Goal: Task Accomplishment & Management: Use online tool/utility

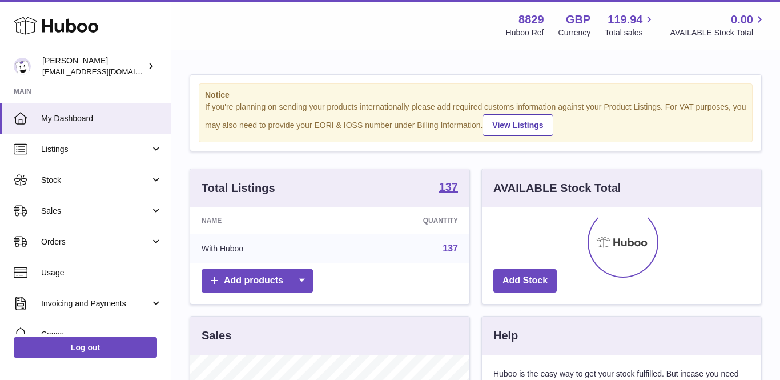
scroll to position [178, 279]
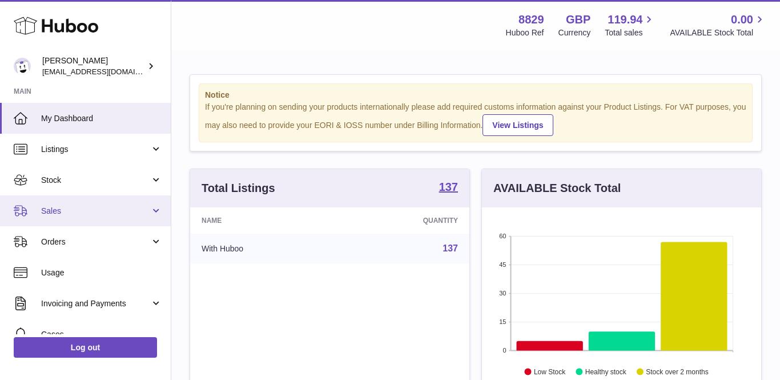
click at [38, 216] on link "Sales" at bounding box center [85, 210] width 171 height 31
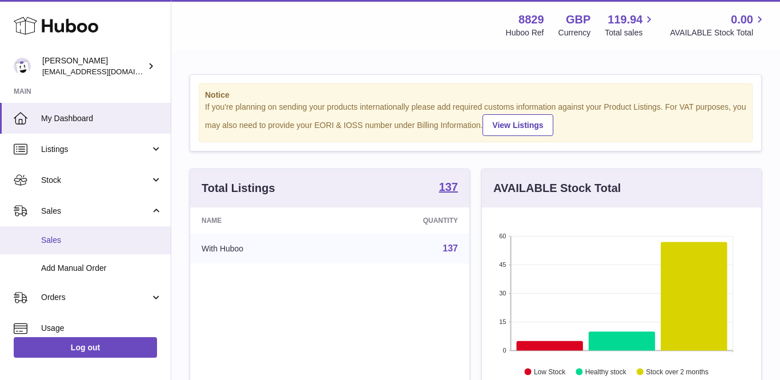
click at [51, 240] on span "Sales" at bounding box center [101, 240] width 121 height 11
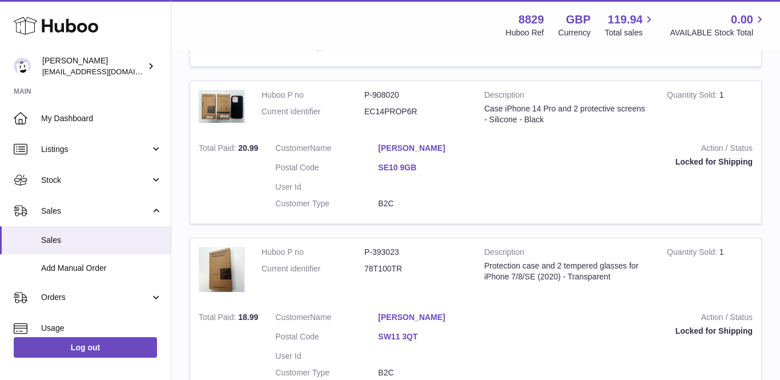
scroll to position [349, 0]
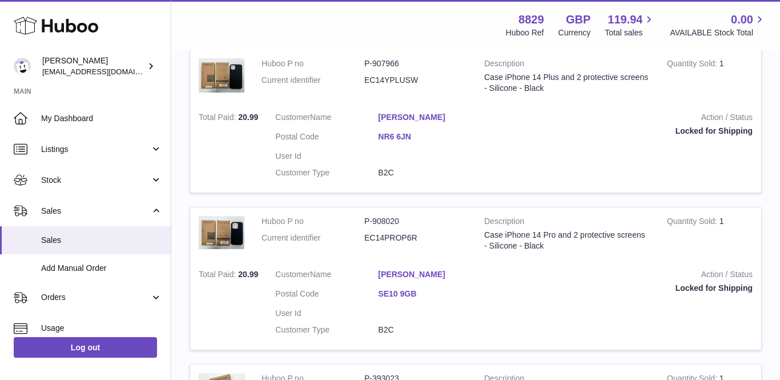
scroll to position [222, 0]
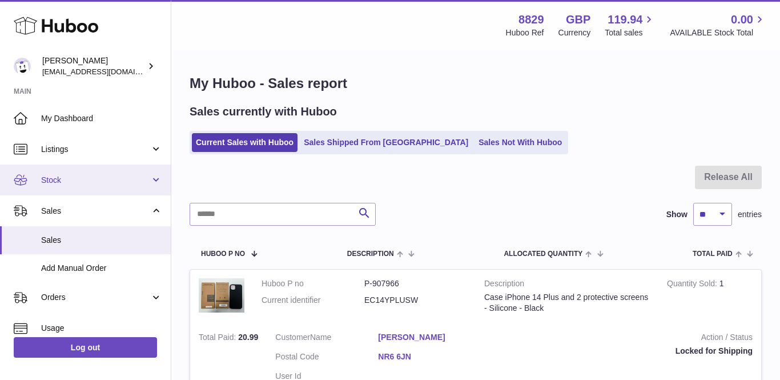
click at [55, 168] on link "Stock" at bounding box center [85, 179] width 171 height 31
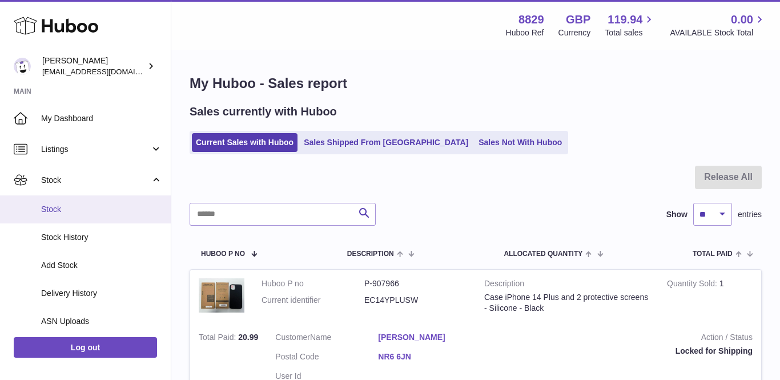
click at [53, 212] on span "Stock" at bounding box center [101, 209] width 121 height 11
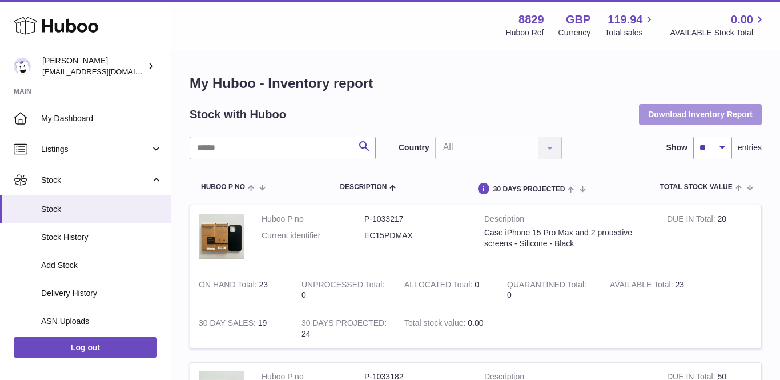
click at [696, 110] on button "Download Inventory Report" at bounding box center [700, 114] width 123 height 21
